Goal: Task Accomplishment & Management: Use online tool/utility

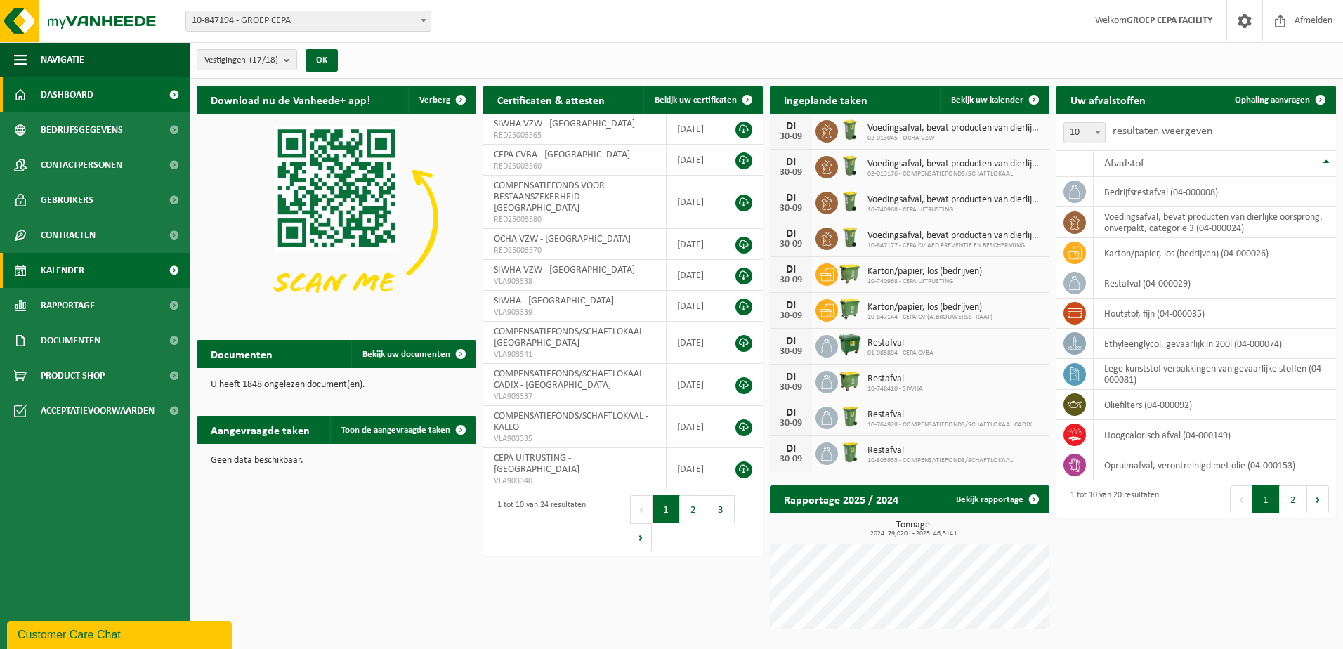
click at [84, 263] on link "Kalender" at bounding box center [95, 270] width 190 height 35
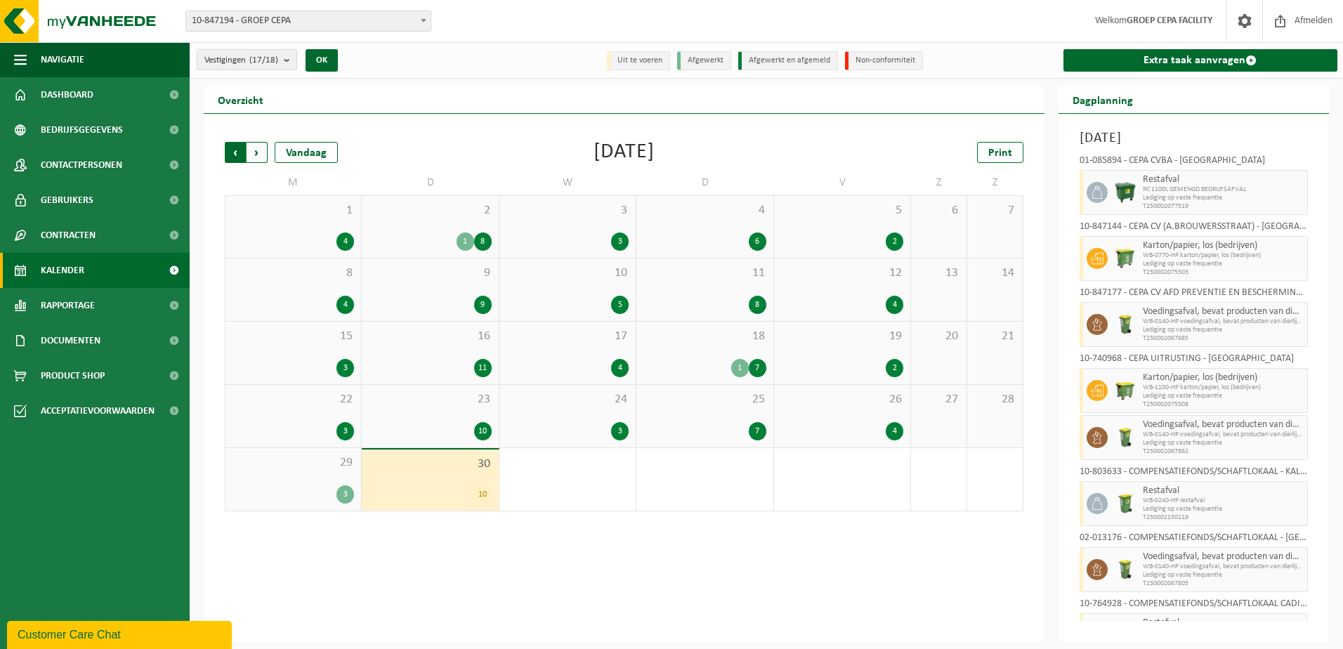
click at [258, 155] on span "Volgende" at bounding box center [257, 152] width 21 height 21
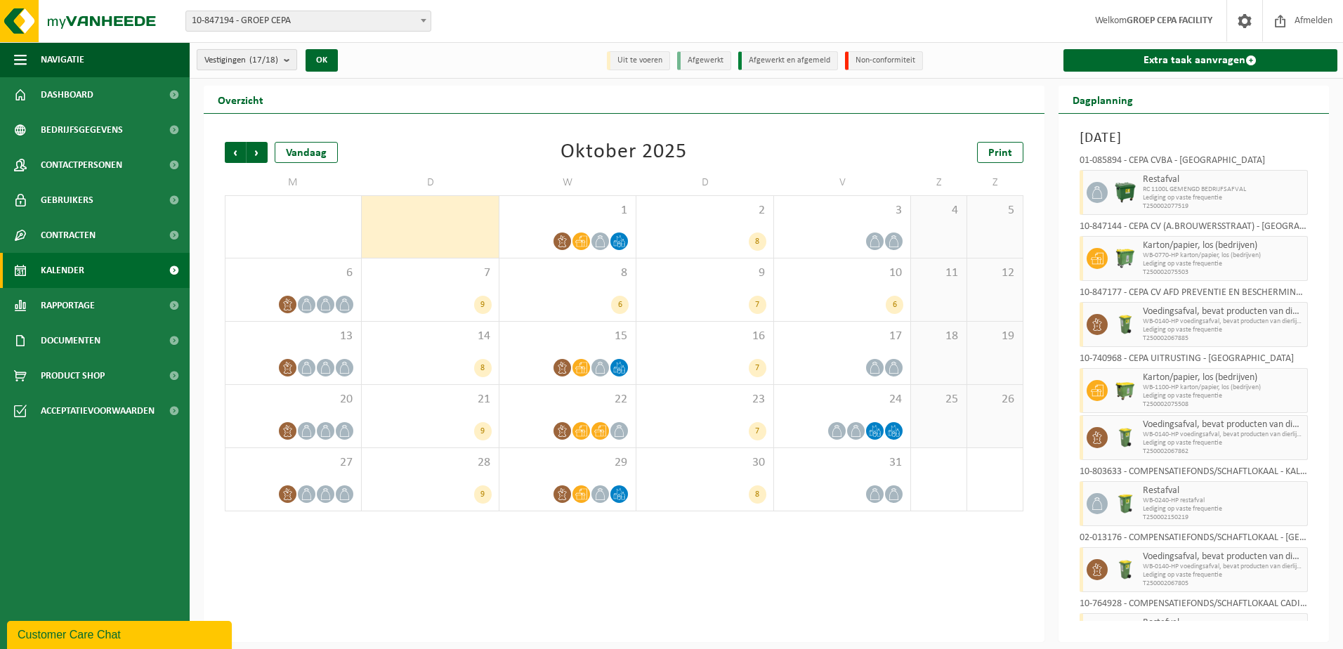
click at [295, 59] on b "submit" at bounding box center [290, 60] width 13 height 20
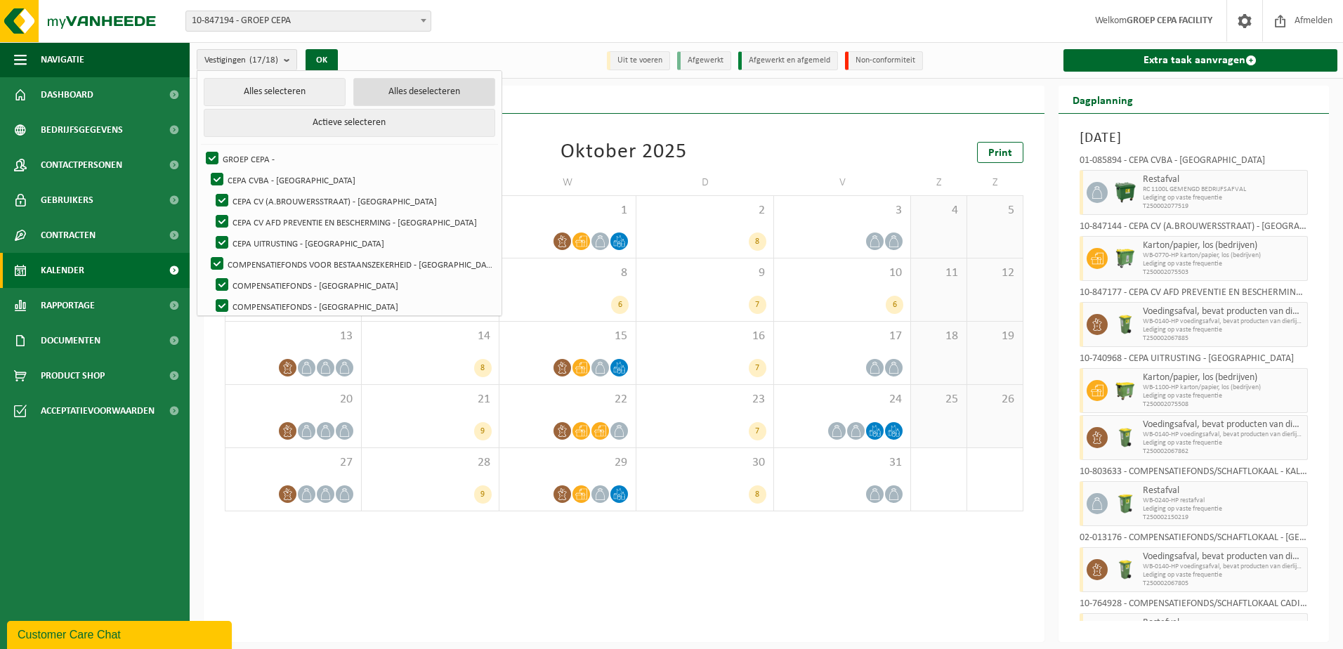
click at [391, 93] on button "Alles deselecteren" at bounding box center [424, 92] width 142 height 28
checkbox input "false"
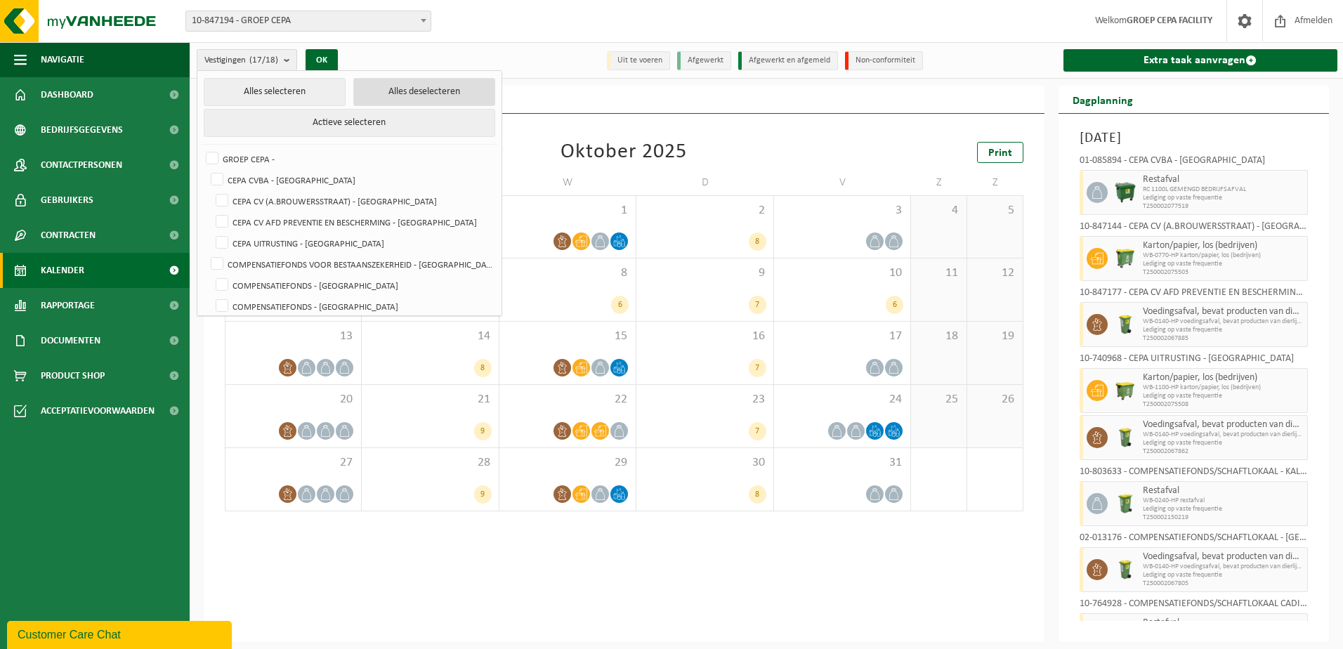
checkbox input "false"
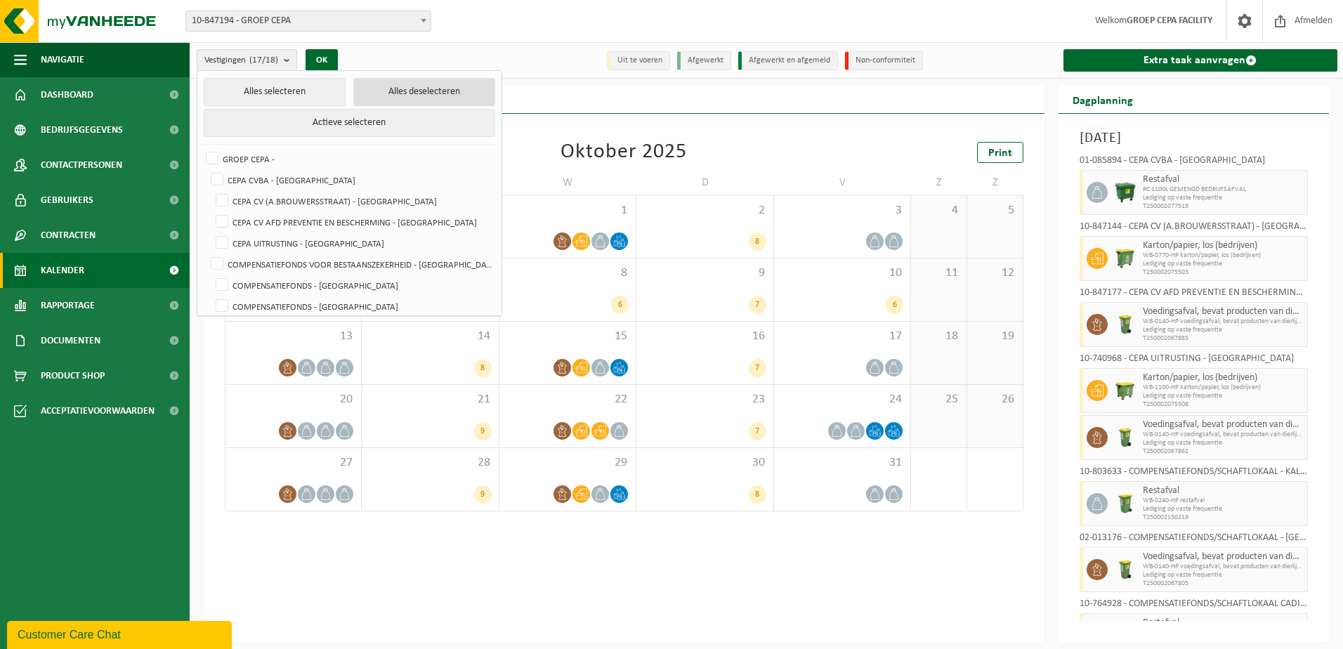
checkbox input "false"
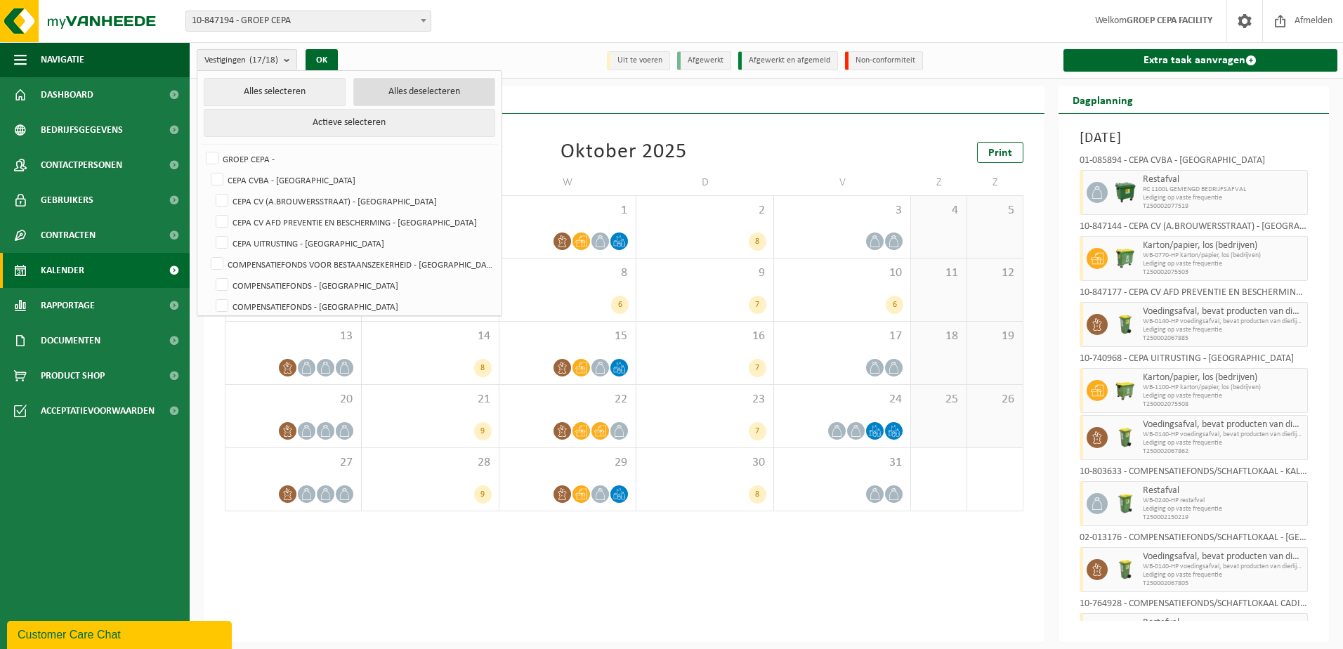
checkbox input "false"
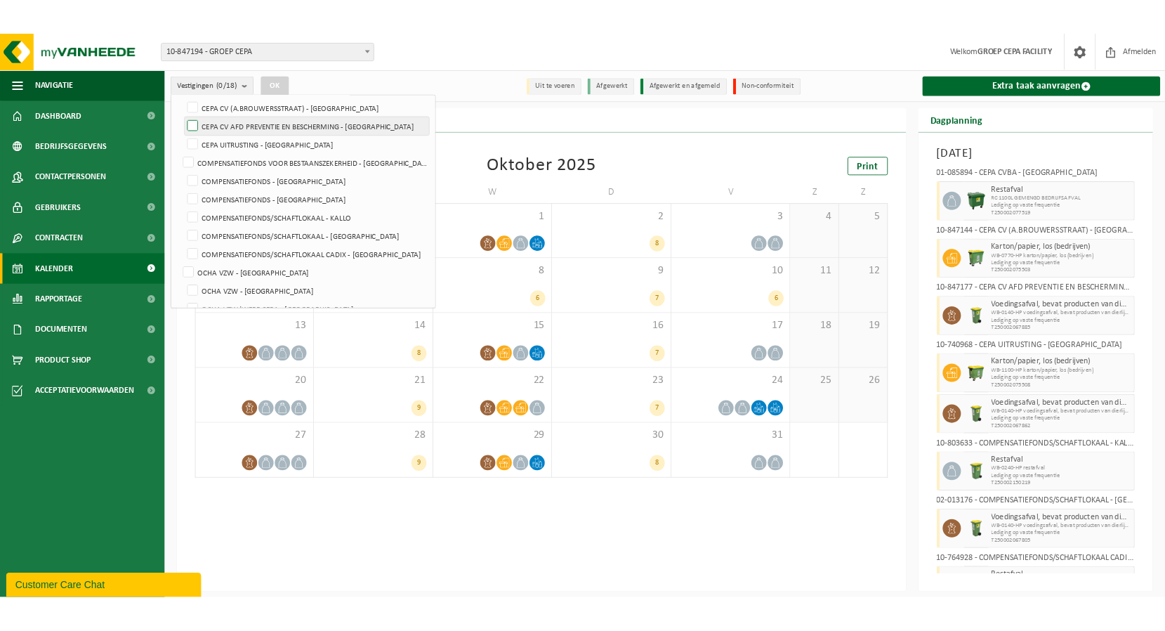
scroll to position [140, 0]
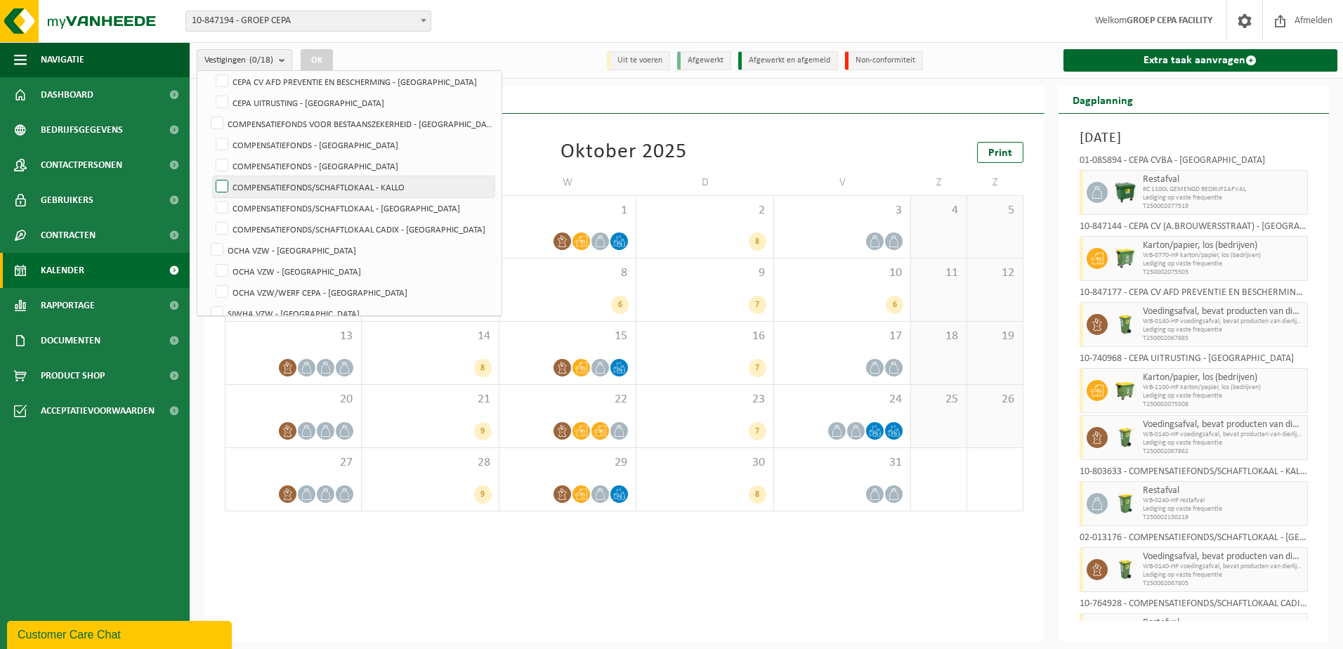
click at [386, 185] on label "COMPENSATIEFONDS/SCHAFTLOKAAL - KALLO" at bounding box center [354, 186] width 282 height 21
click at [211, 176] on input "COMPENSATIEFONDS/SCHAFTLOKAAL - KALLO" at bounding box center [210, 176] width 1 height 1
checkbox input "true"
click at [325, 60] on button "OK" at bounding box center [317, 60] width 32 height 22
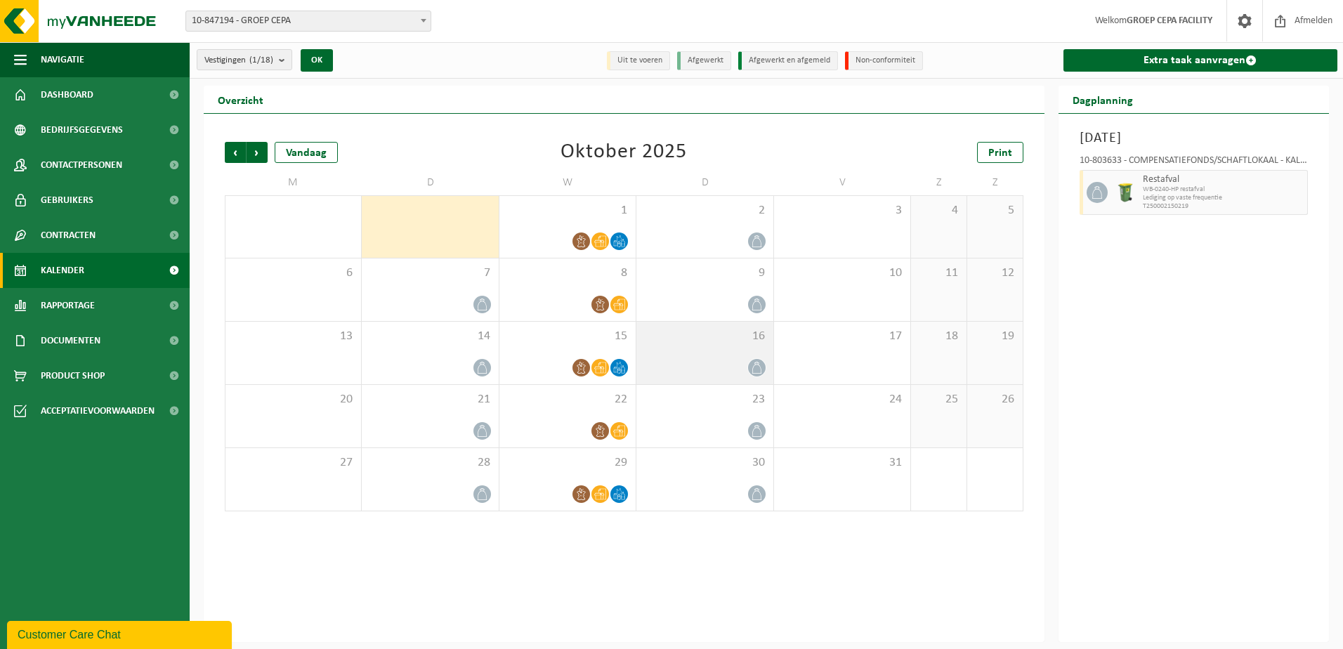
click at [681, 346] on div "16" at bounding box center [704, 353] width 136 height 63
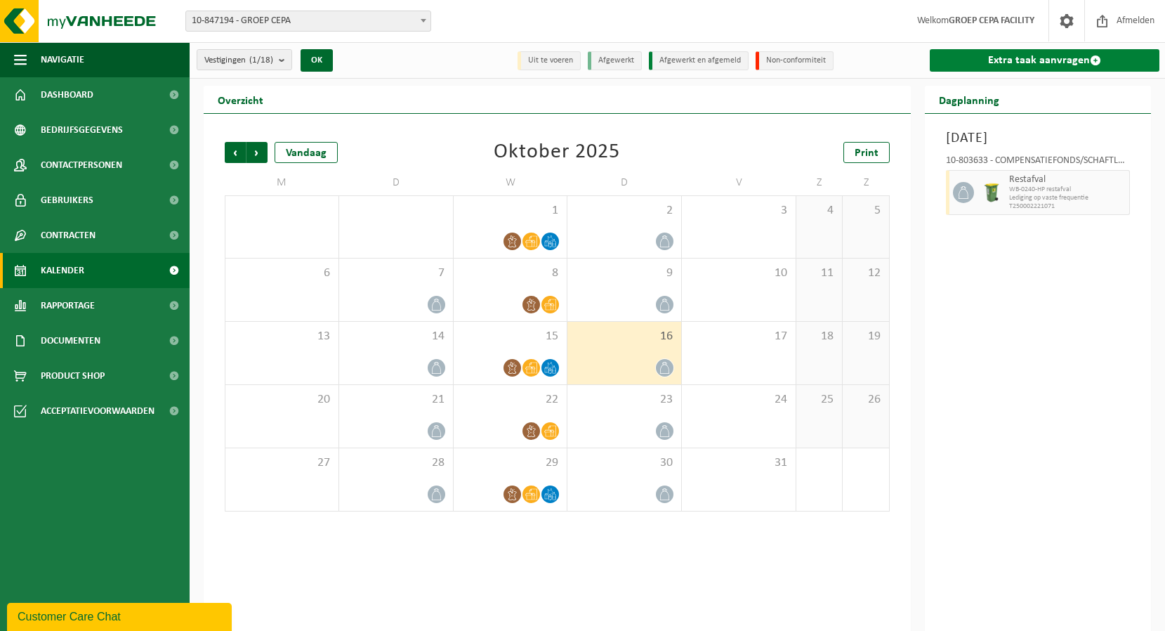
click at [1039, 63] on link "Extra taak aanvragen" at bounding box center [1045, 60] width 230 height 22
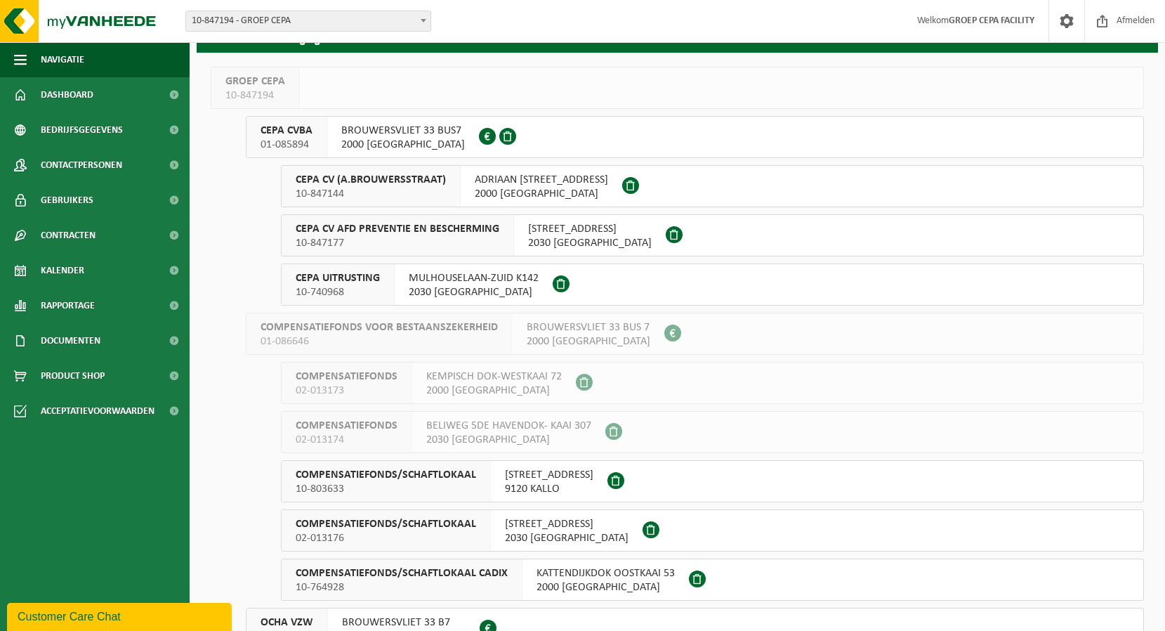
scroll to position [140, 0]
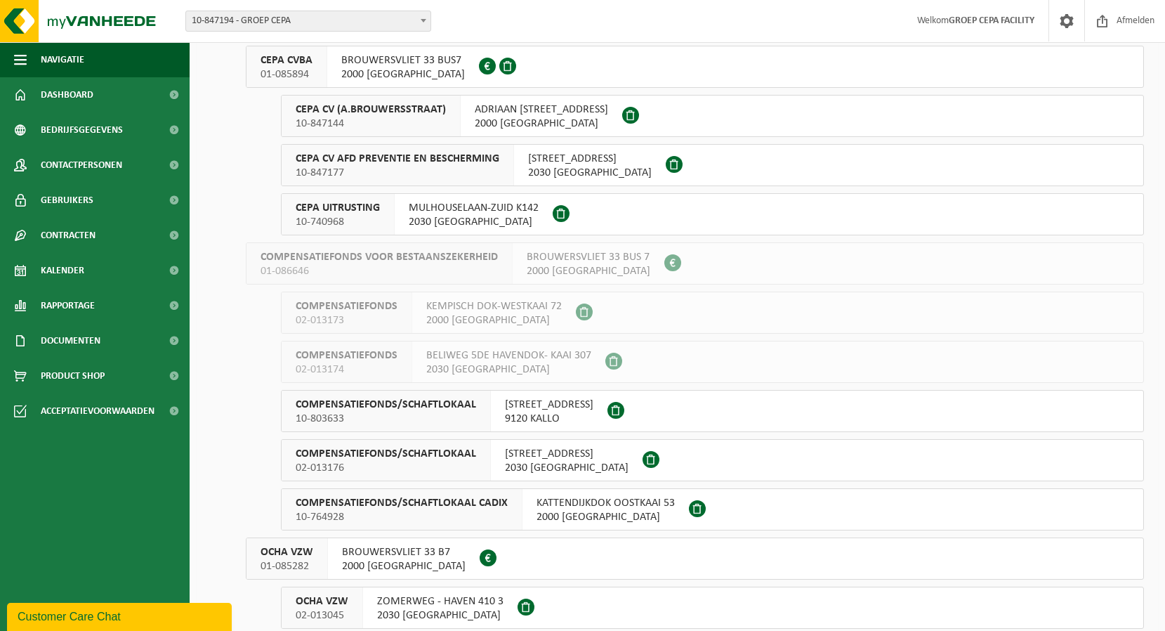
click at [624, 412] on span at bounding box center [615, 410] width 17 height 17
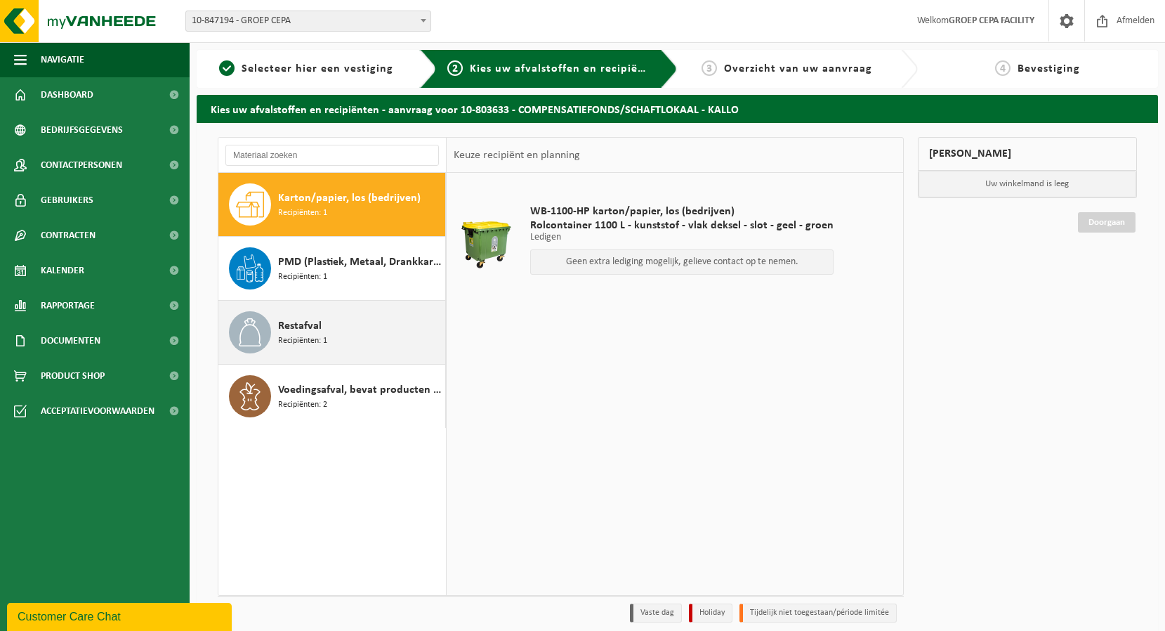
click at [297, 327] on span "Restafval" at bounding box center [300, 325] width 44 height 17
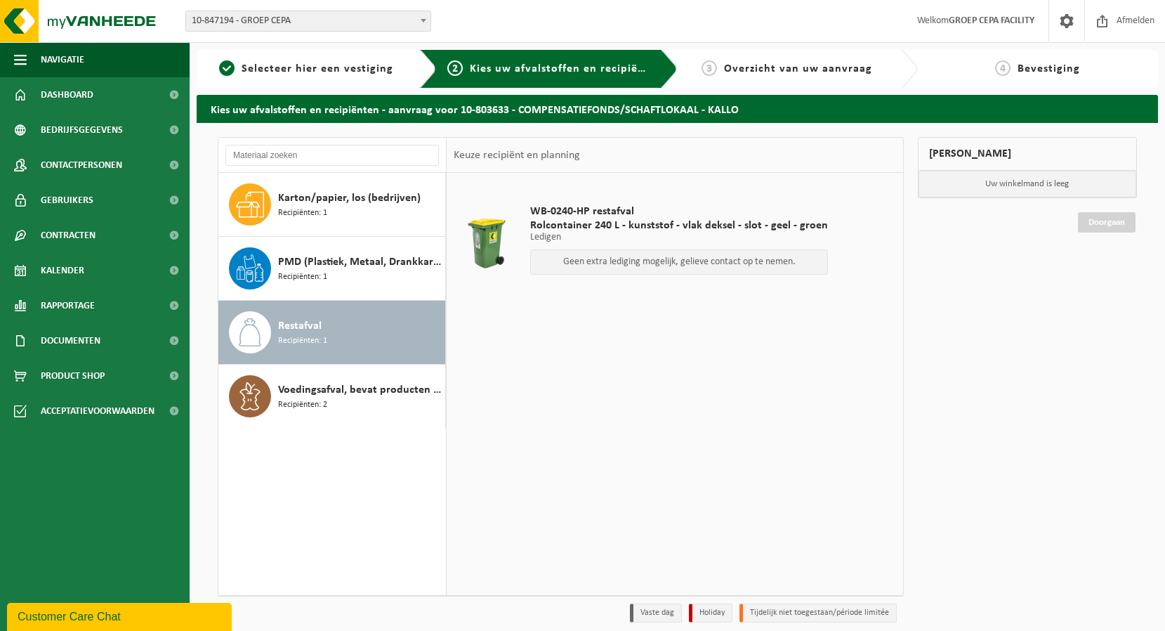
click at [426, 18] on span at bounding box center [423, 20] width 14 height 18
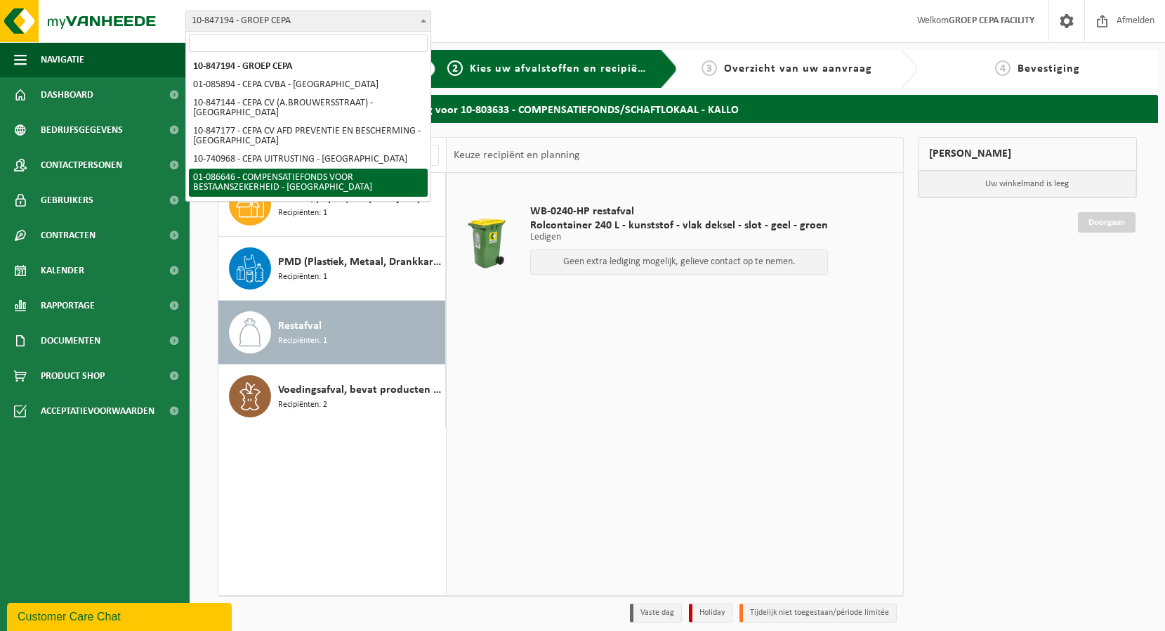
select select "690"
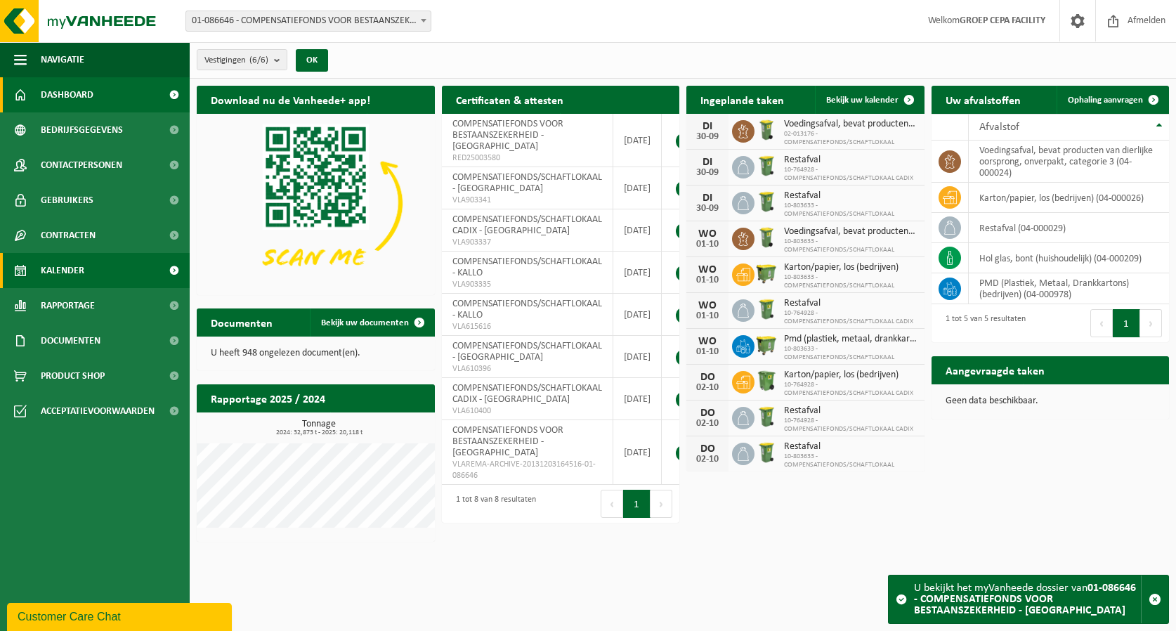
click at [79, 264] on span "Kalender" at bounding box center [63, 270] width 44 height 35
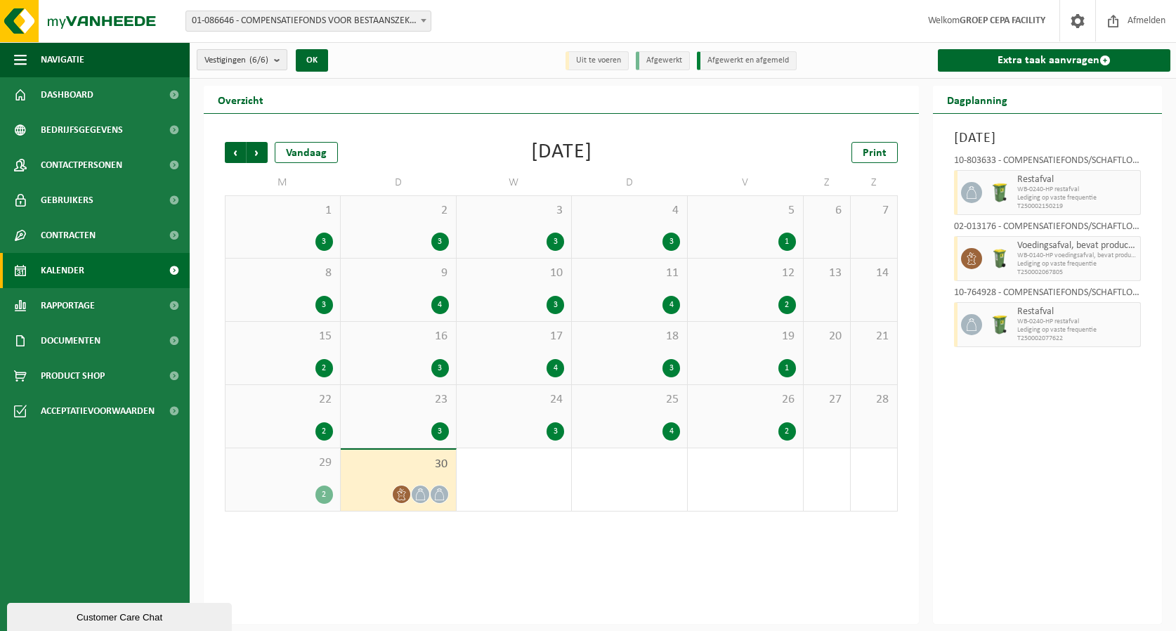
click at [282, 65] on b "submit" at bounding box center [280, 60] width 13 height 20
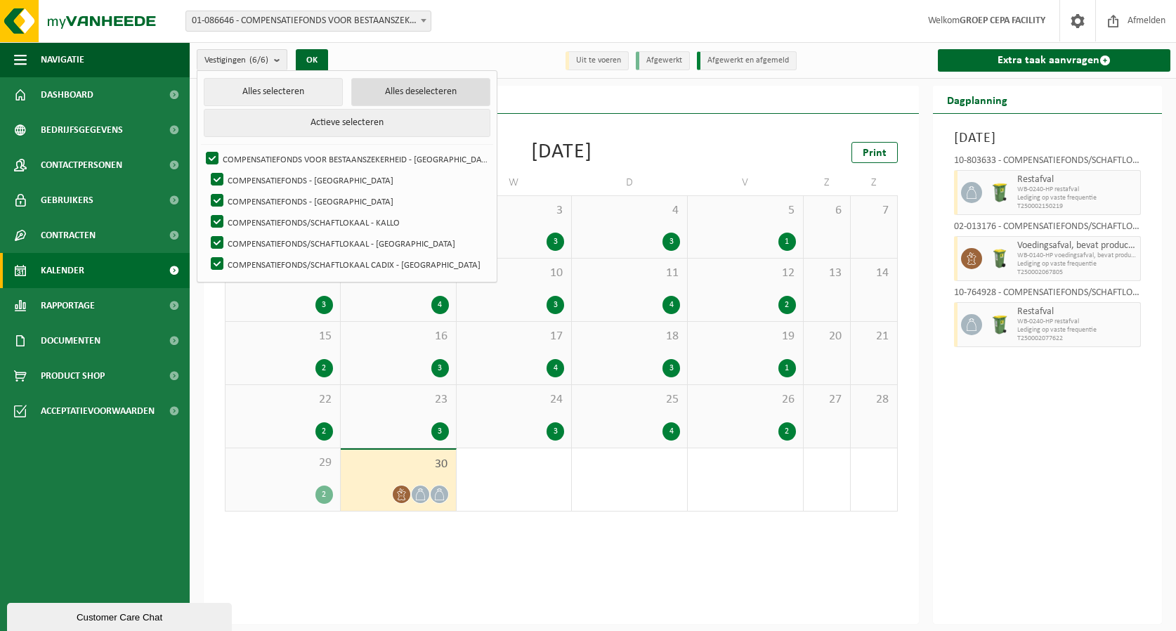
click at [401, 84] on button "Alles deselecteren" at bounding box center [420, 92] width 139 height 28
checkbox input "false"
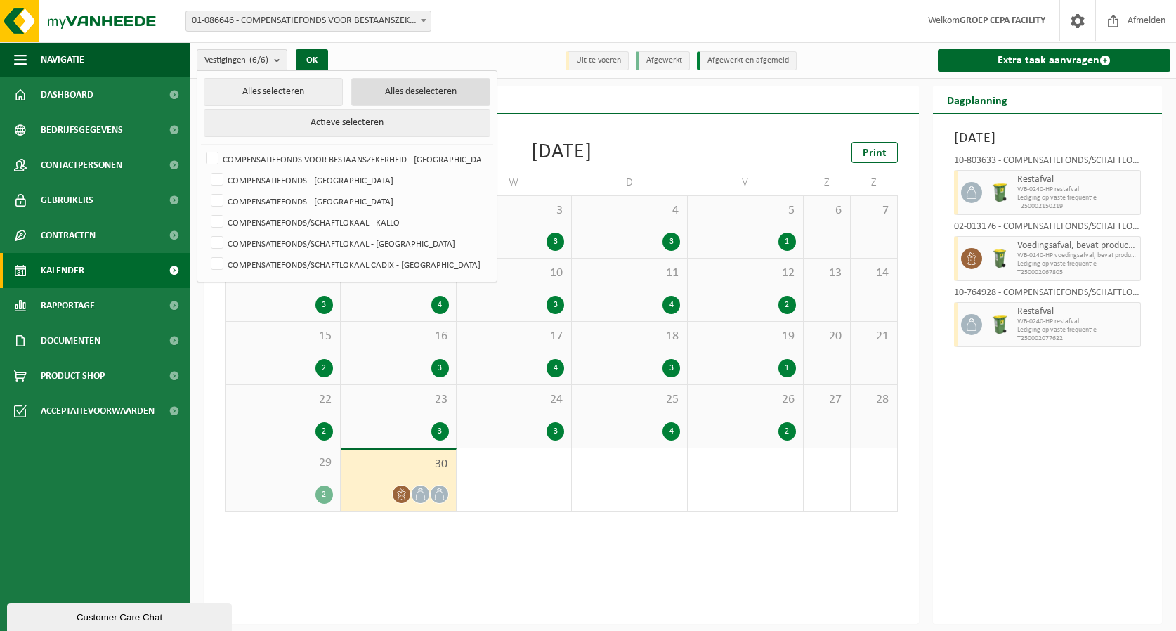
checkbox input "false"
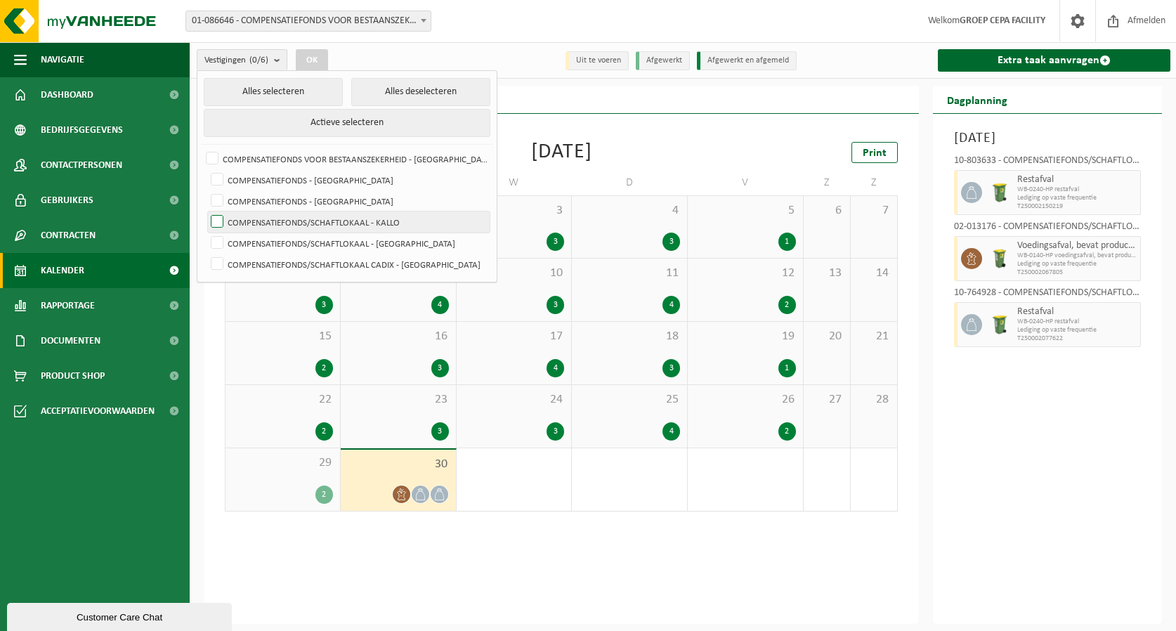
click at [381, 223] on label "COMPENSATIEFONDS/SCHAFTLOKAAL - KALLO" at bounding box center [349, 221] width 282 height 21
click at [206, 211] on input "COMPENSATIEFONDS/SCHAFTLOKAAL - KALLO" at bounding box center [205, 211] width 1 height 1
checkbox input "true"
click at [316, 55] on button "OK" at bounding box center [312, 60] width 32 height 22
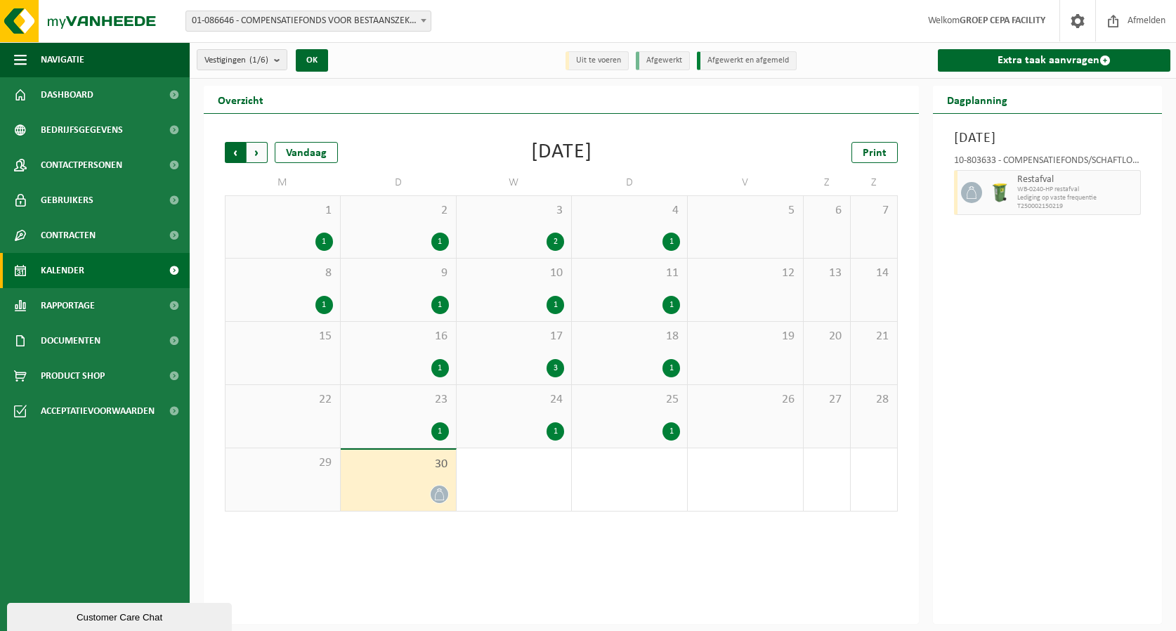
click at [263, 153] on span "Volgende" at bounding box center [257, 152] width 21 height 21
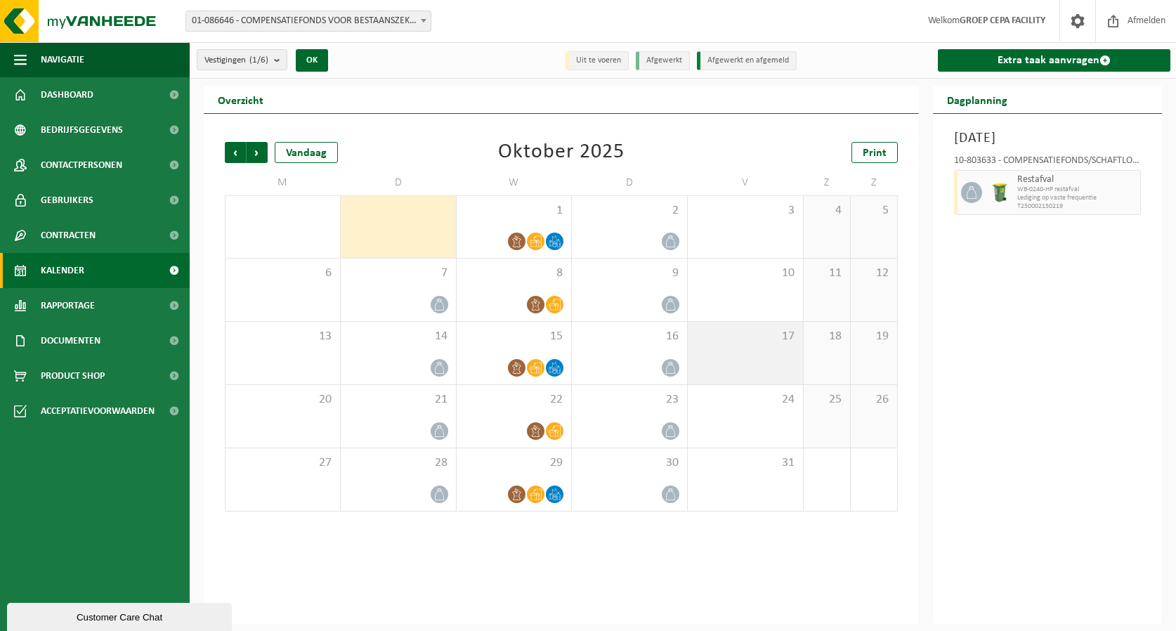
click at [721, 360] on div "17" at bounding box center [745, 353] width 115 height 63
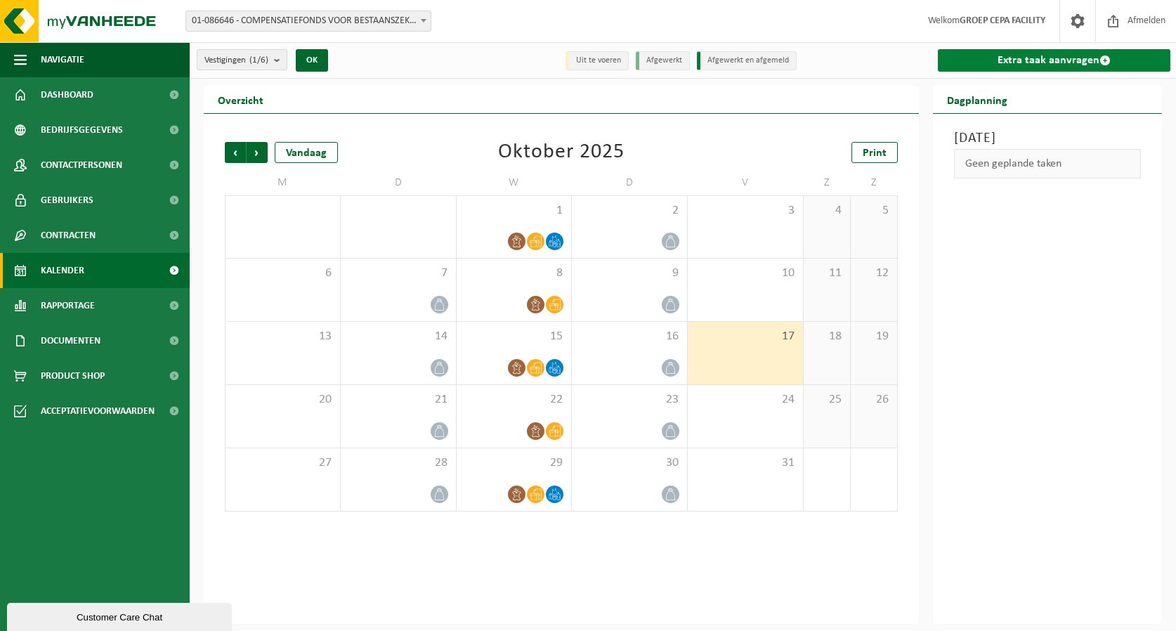
click at [1041, 58] on link "Extra taak aanvragen" at bounding box center [1054, 60] width 232 height 22
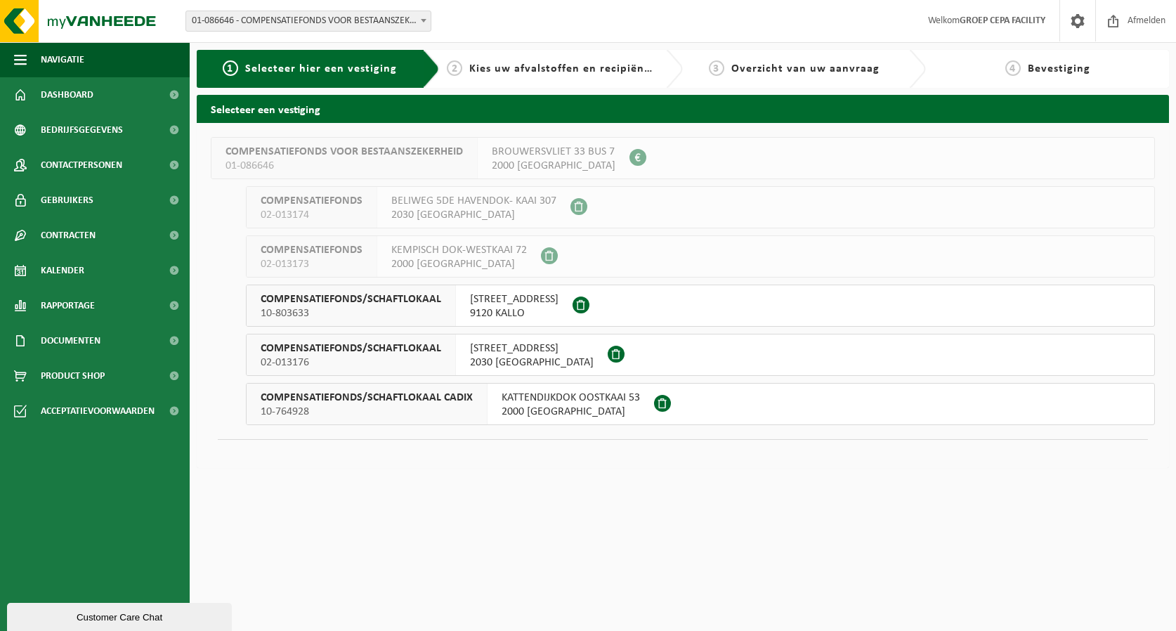
click at [407, 299] on span "COMPENSATIEFONDS/SCHAFTLOKAAL" at bounding box center [351, 299] width 180 height 14
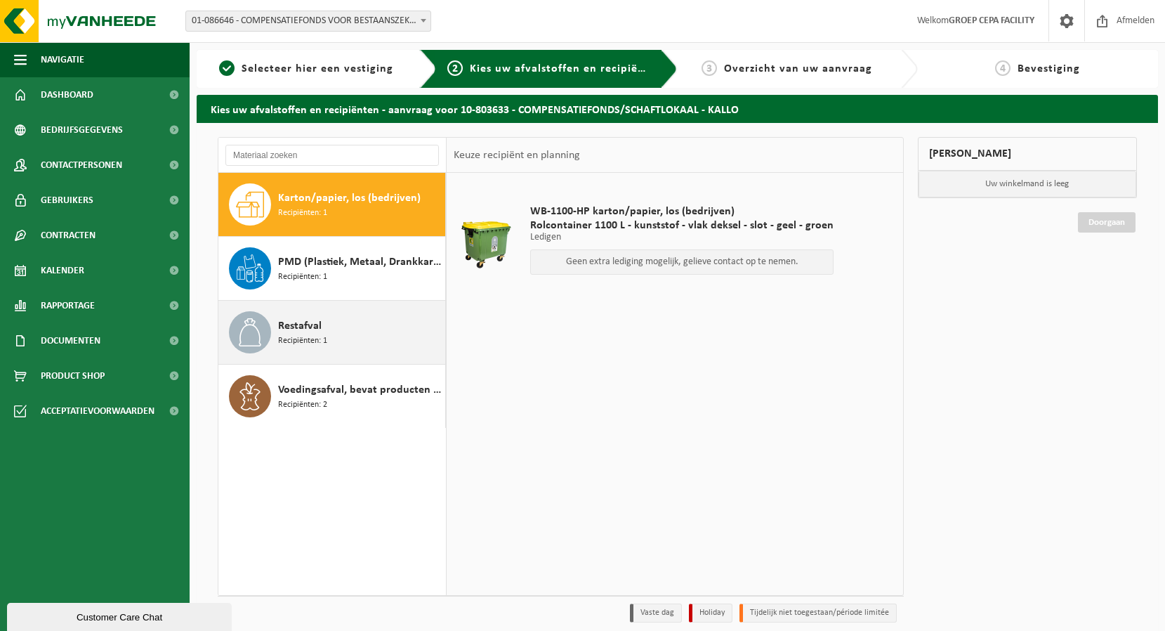
click at [301, 328] on span "Restafval" at bounding box center [300, 325] width 44 height 17
